Goal: Navigation & Orientation: Go to known website

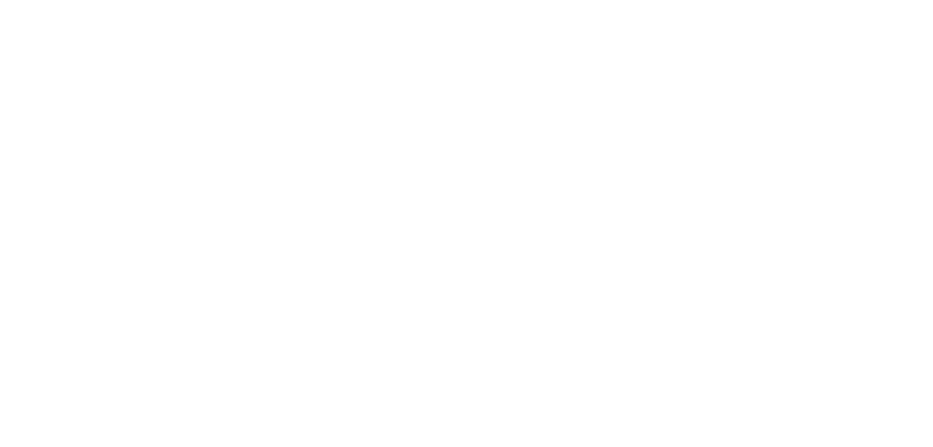
click at [300, 103] on main at bounding box center [466, 223] width 933 height 447
click at [295, 72] on main at bounding box center [466, 223] width 933 height 447
click at [191, 79] on main at bounding box center [466, 223] width 933 height 447
